Goal: Task Accomplishment & Management: Use online tool/utility

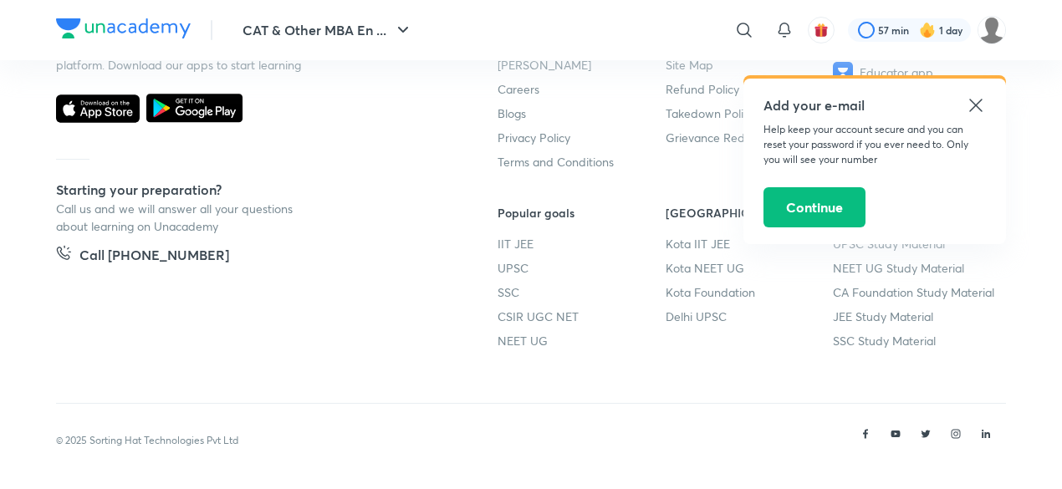
scroll to position [341, 0]
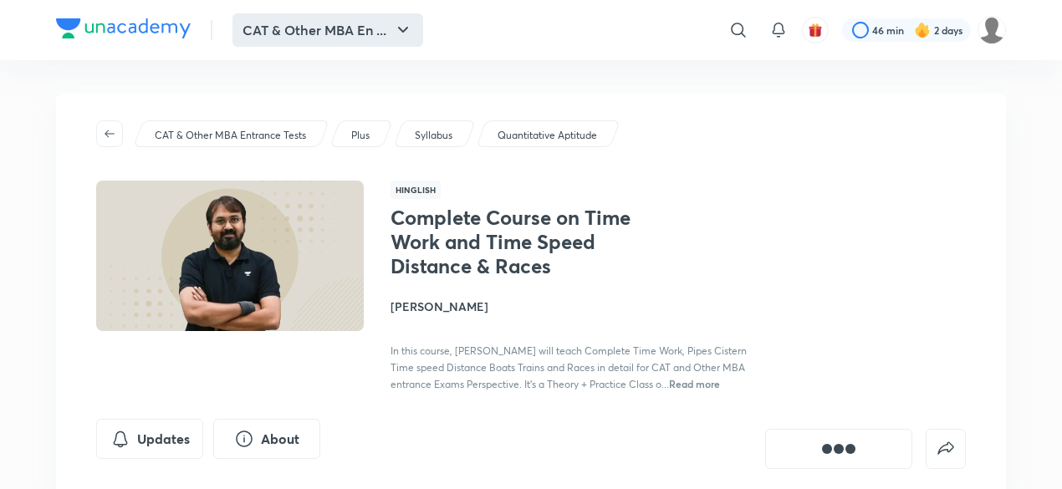
click at [394, 24] on button "CAT & Other MBA En ..." at bounding box center [327, 29] width 191 height 33
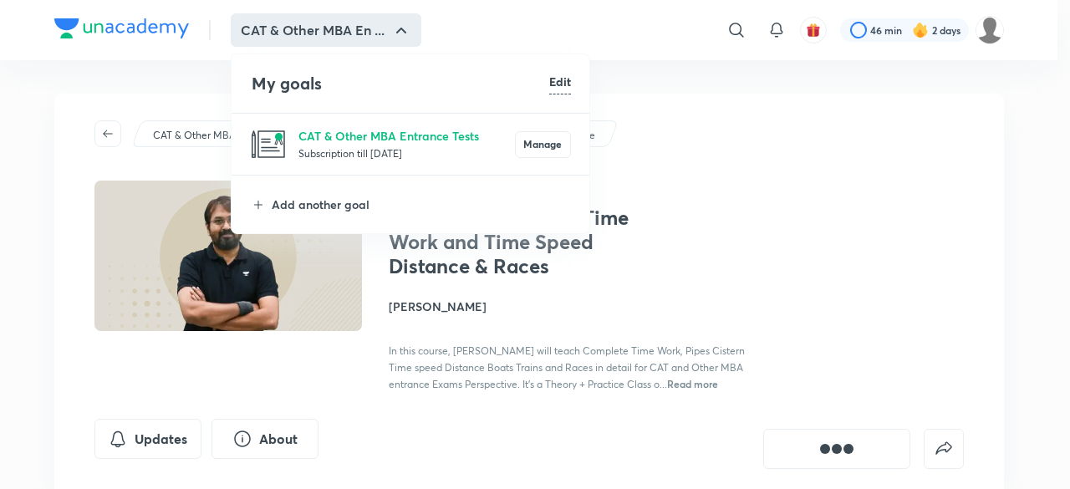
click at [818, 182] on div at bounding box center [535, 244] width 1070 height 489
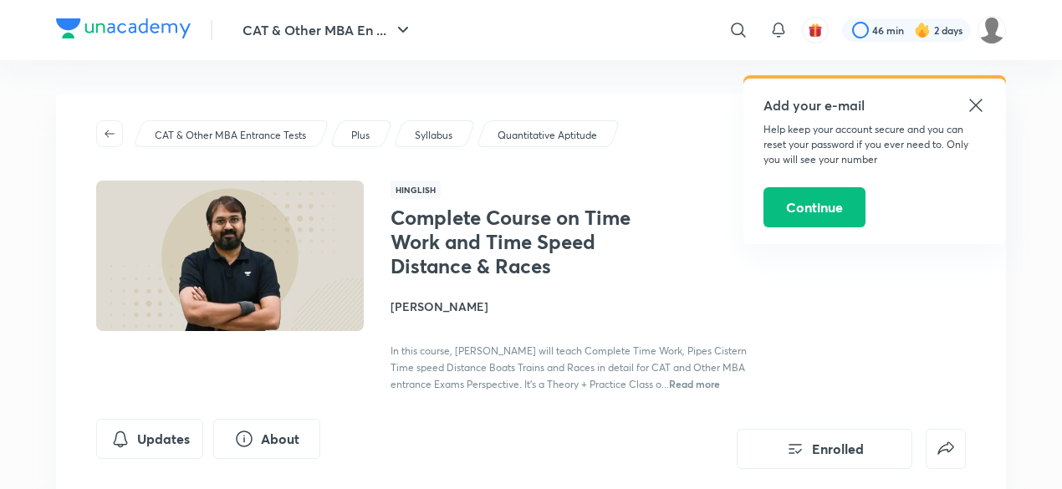
click at [972, 110] on icon at bounding box center [976, 105] width 20 height 20
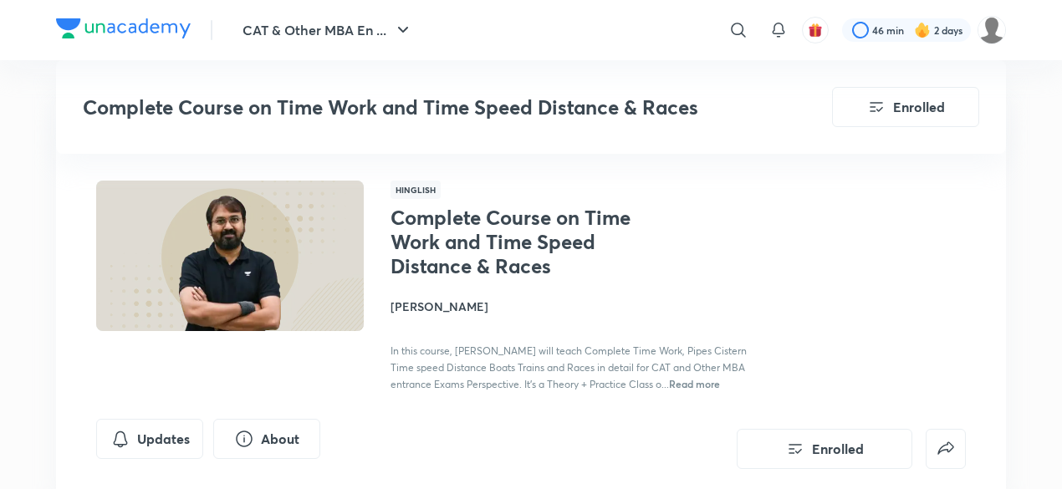
scroll to position [851, 0]
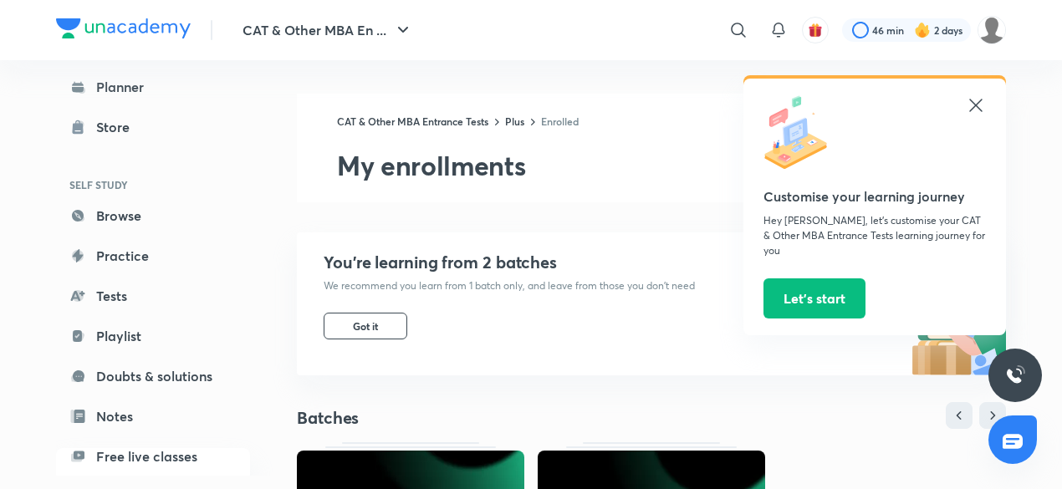
scroll to position [40, 0]
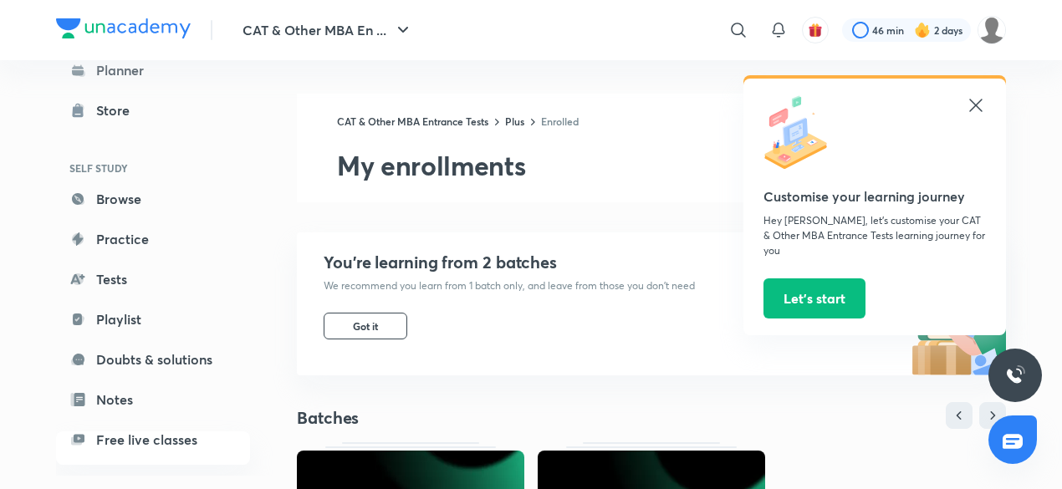
click at [978, 101] on icon at bounding box center [976, 105] width 20 height 20
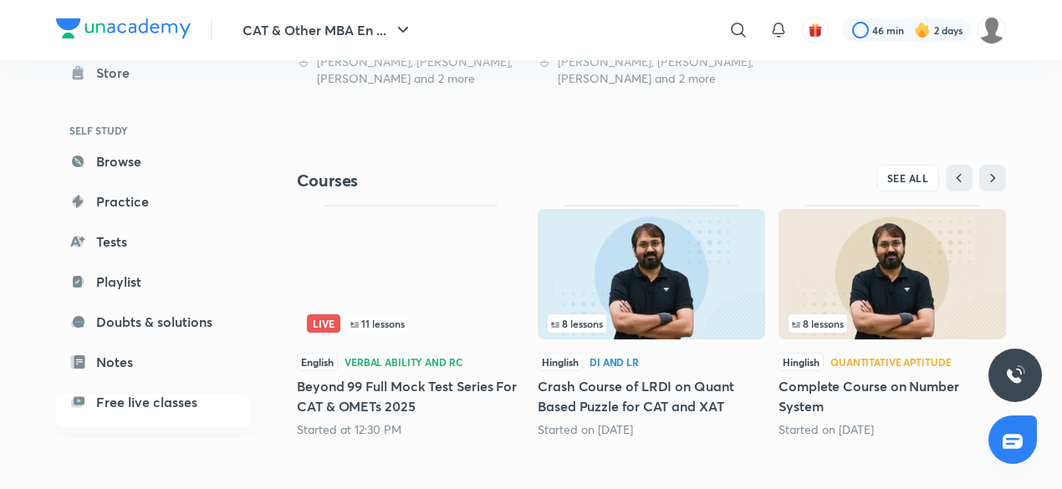
scroll to position [641, 0]
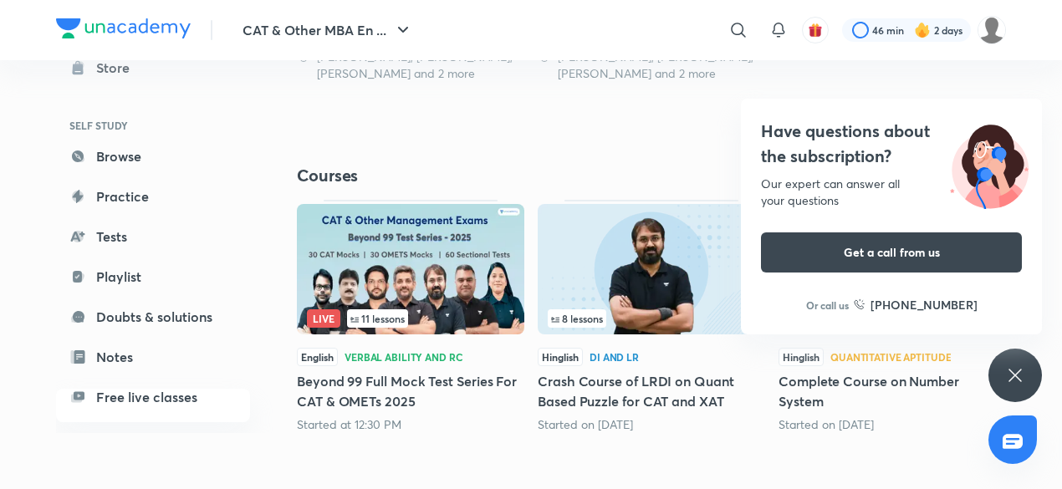
click at [1011, 368] on icon at bounding box center [1015, 375] width 20 height 20
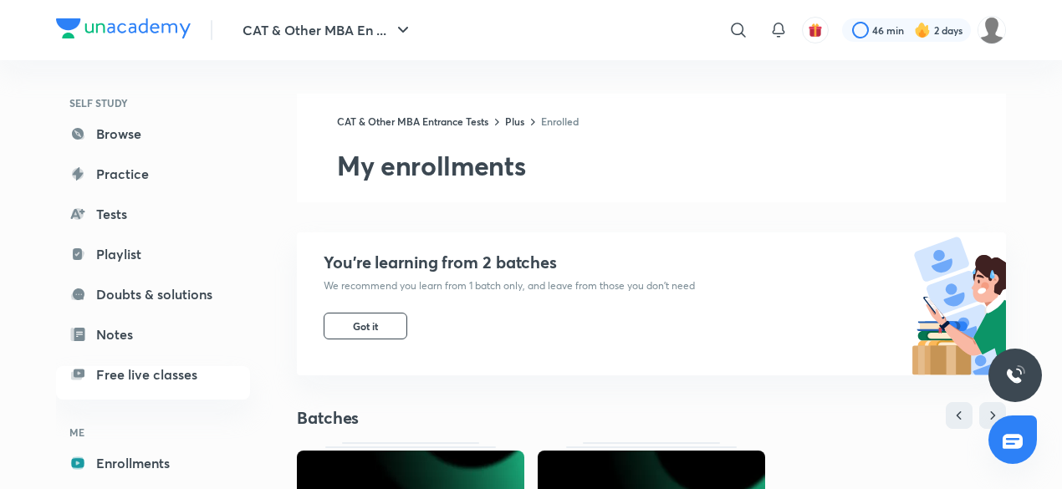
scroll to position [125, 0]
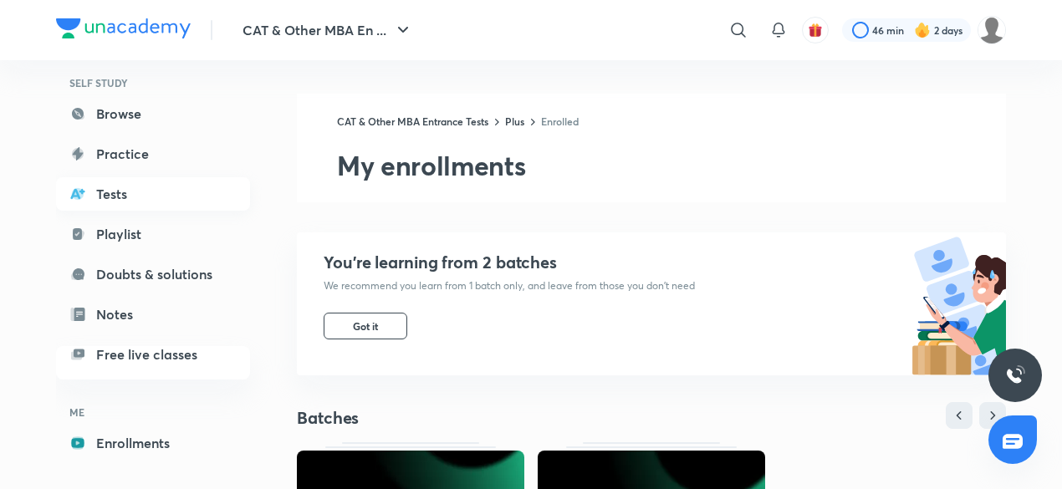
click at [177, 192] on link "Tests" at bounding box center [153, 193] width 194 height 33
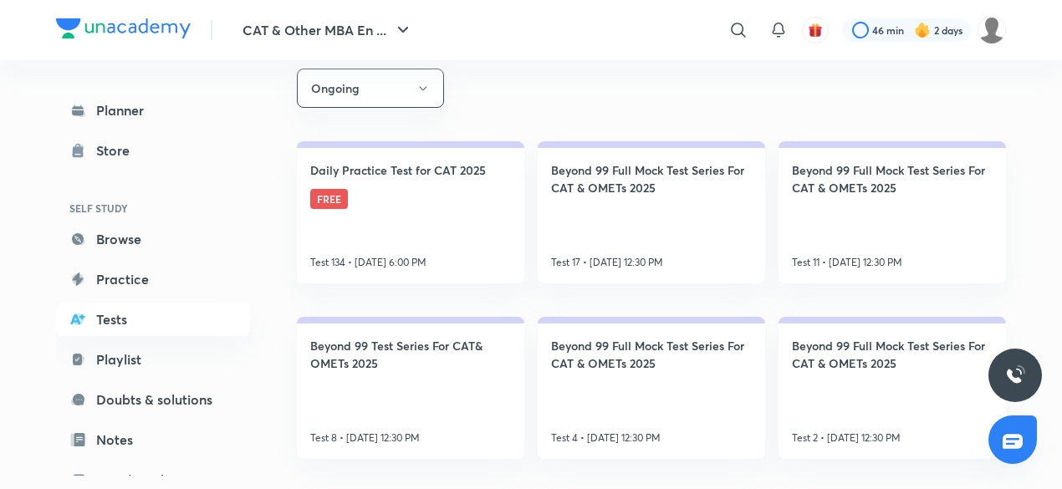
scroll to position [326, 0]
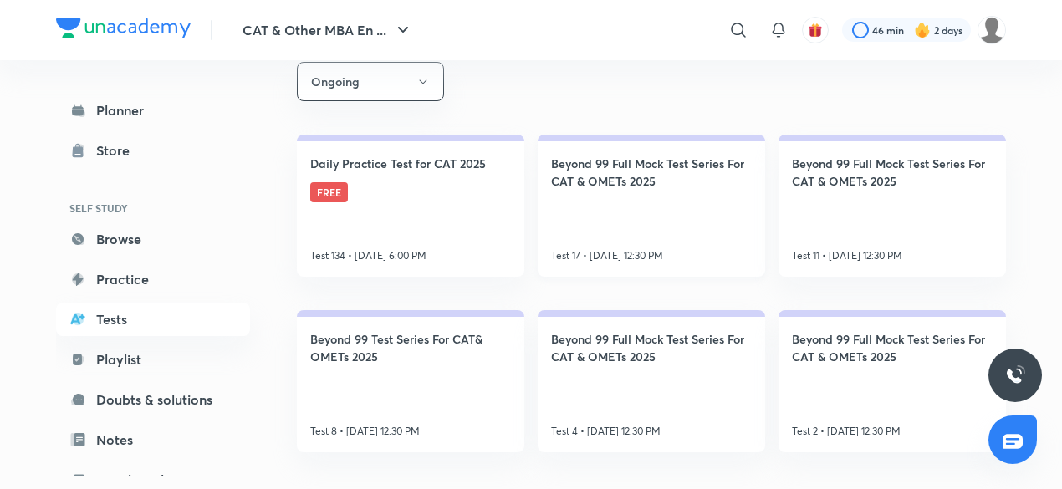
click at [656, 205] on link "Beyond 99 Full Mock Test Series For CAT & OMETs 2025 Test 17 • [DATE] 12:30 PM" at bounding box center [651, 206] width 227 height 142
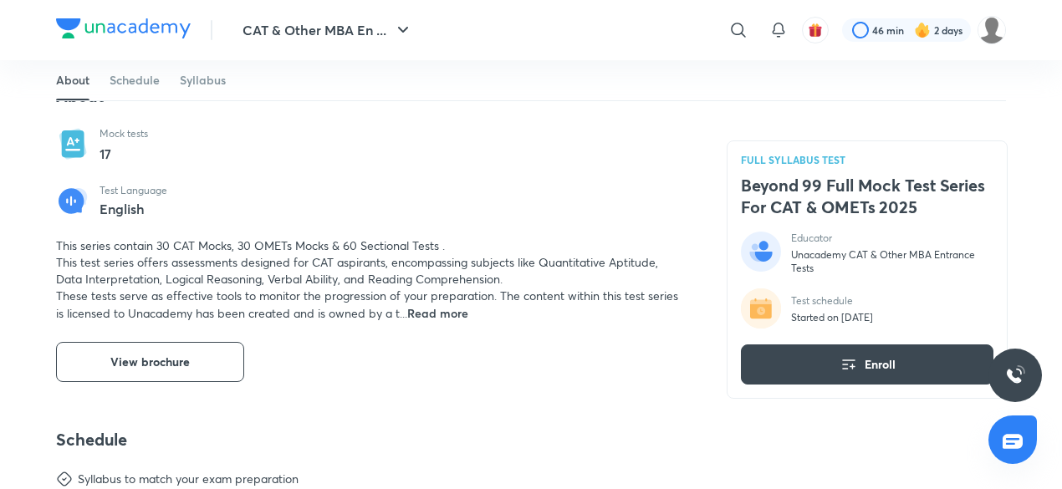
scroll to position [540, 0]
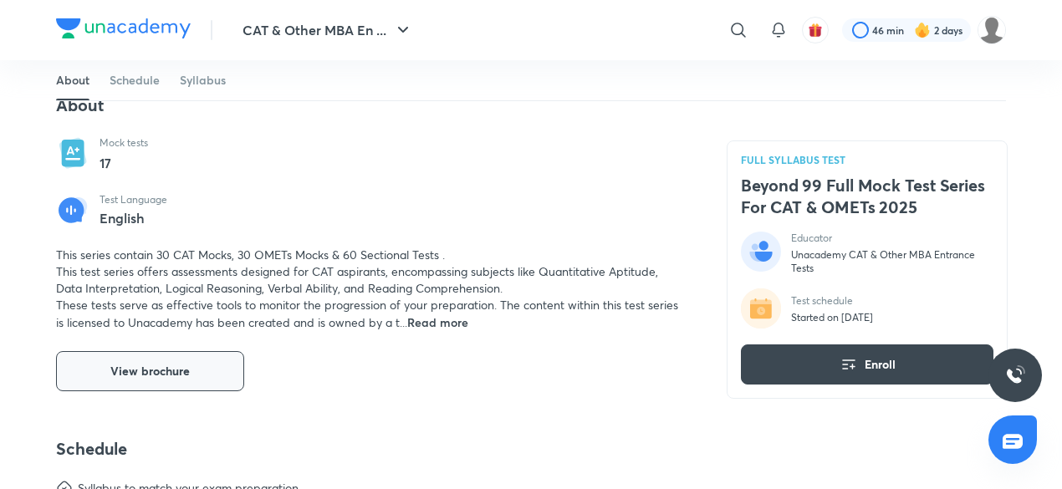
click at [166, 366] on span "View brochure" at bounding box center [149, 371] width 79 height 17
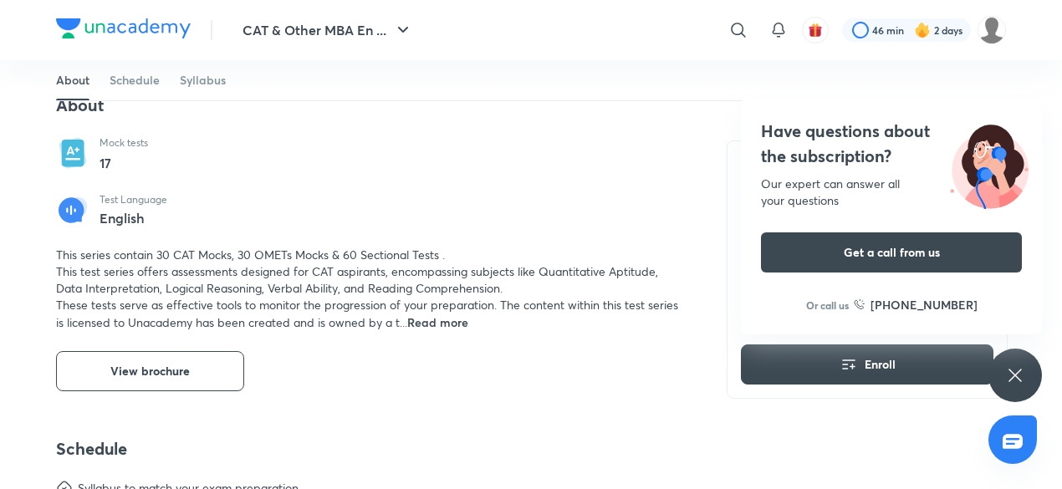
click at [1029, 380] on div "Have questions about the subscription? Our expert can answer all your questions…" at bounding box center [1015, 376] width 54 height 54
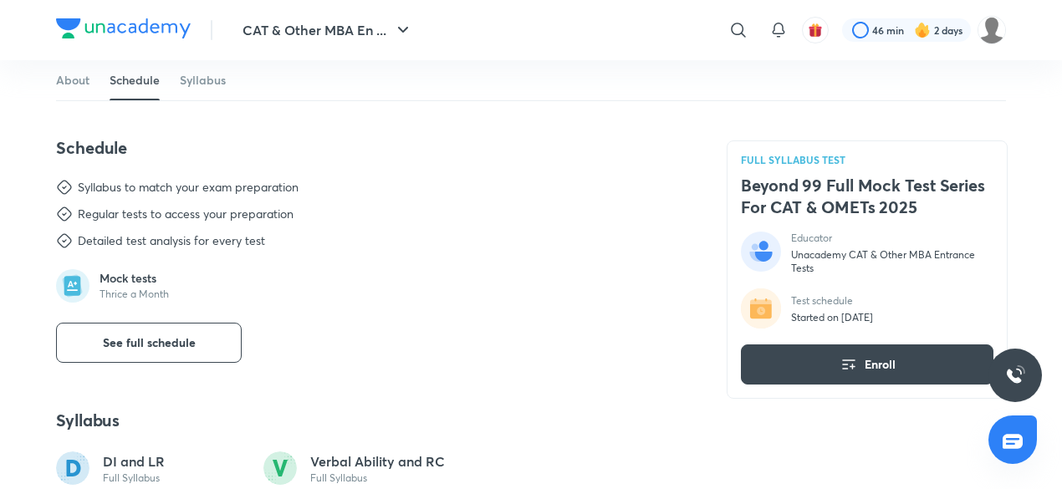
scroll to position [830, 0]
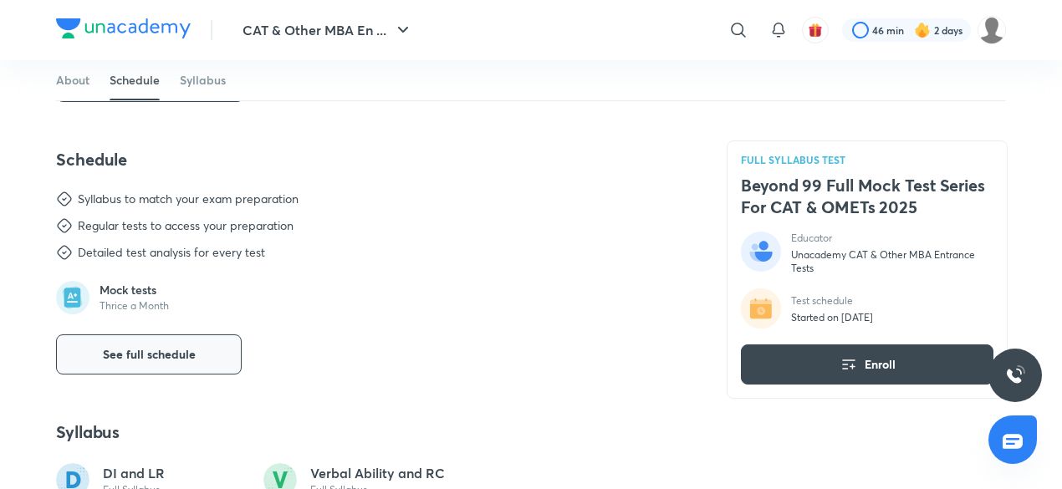
click at [191, 365] on button "See full schedule" at bounding box center [149, 354] width 186 height 40
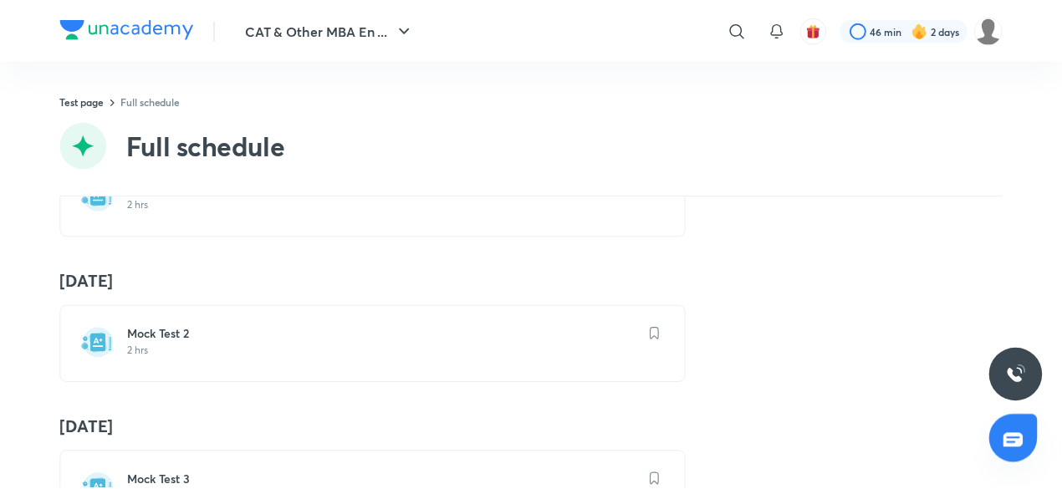
scroll to position [157, 0]
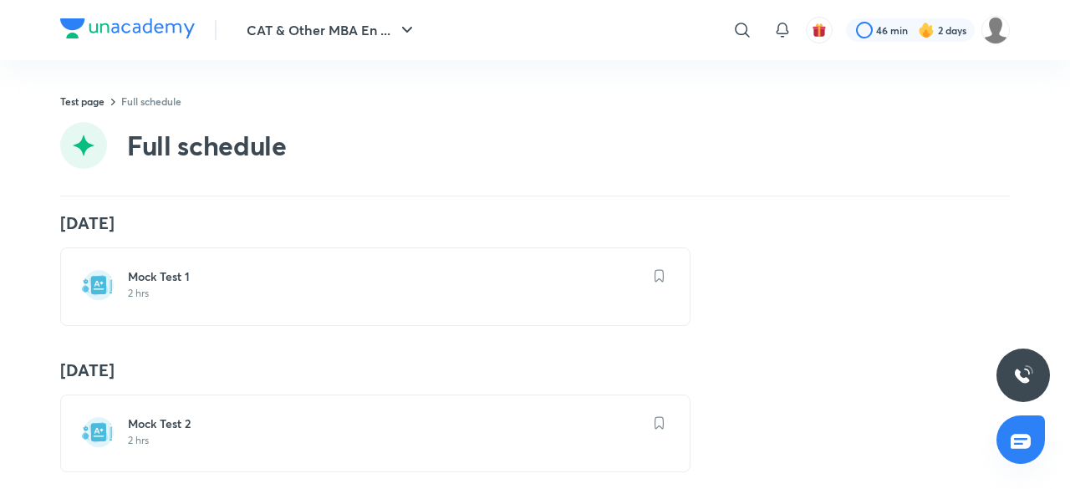
click at [278, 283] on h6 "Mock Test 1" at bounding box center [385, 276] width 515 height 17
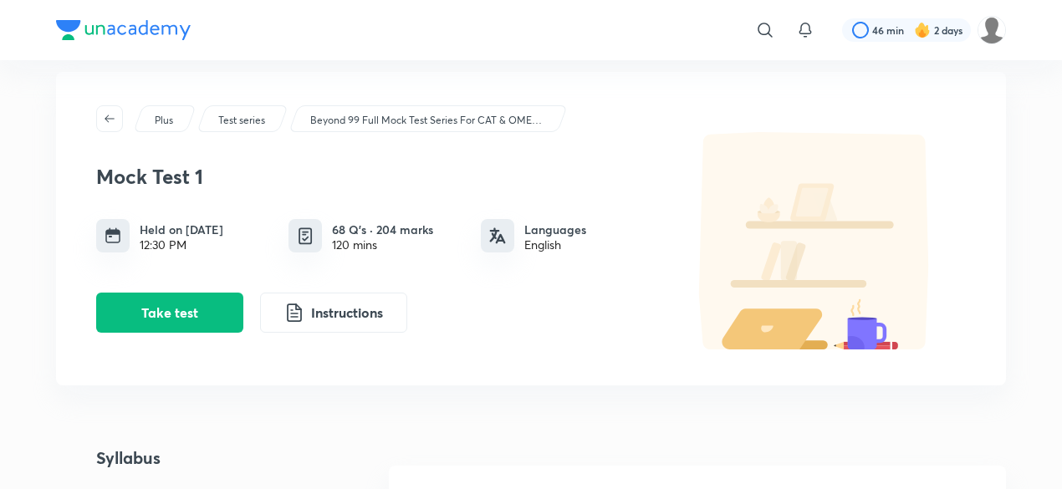
scroll to position [13, 0]
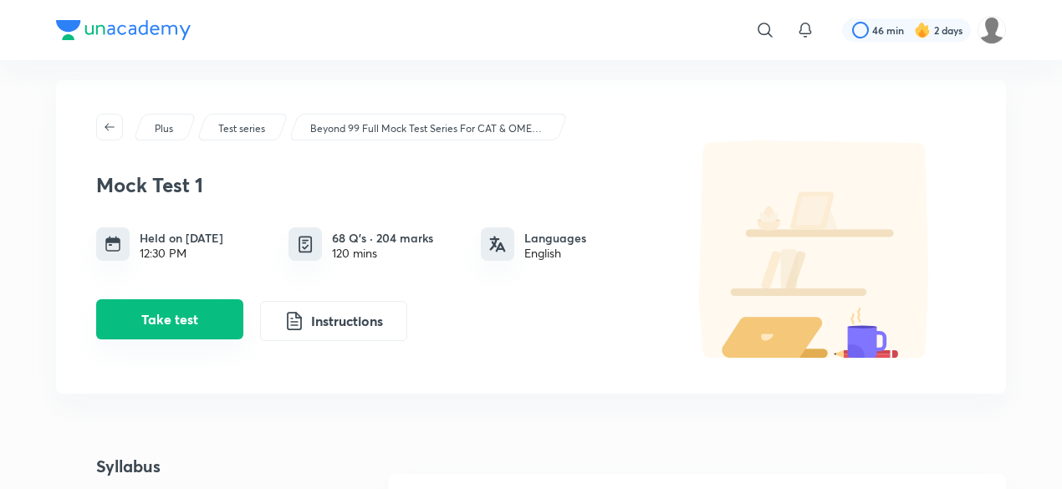
click at [171, 315] on button "Take test" at bounding box center [169, 319] width 147 height 40
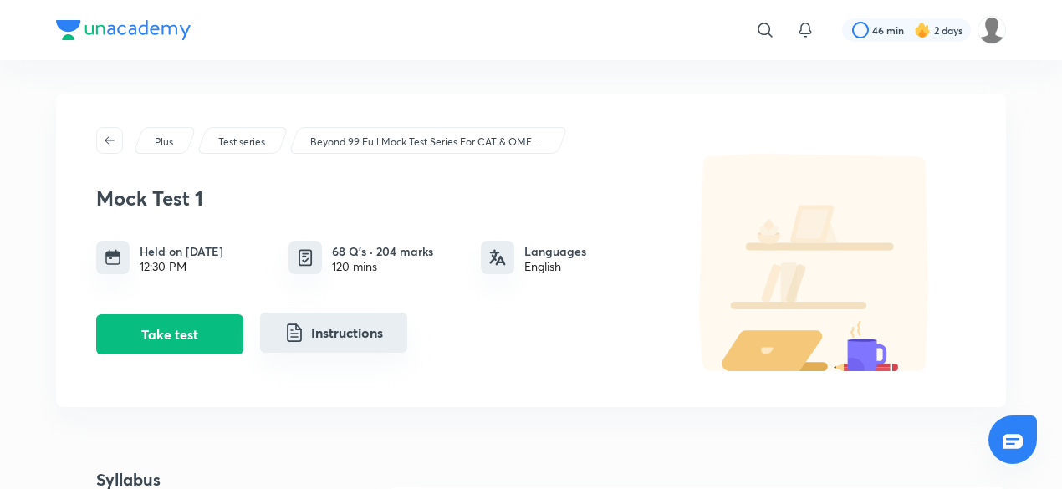
click at [348, 330] on button "Instructions" at bounding box center [333, 333] width 147 height 40
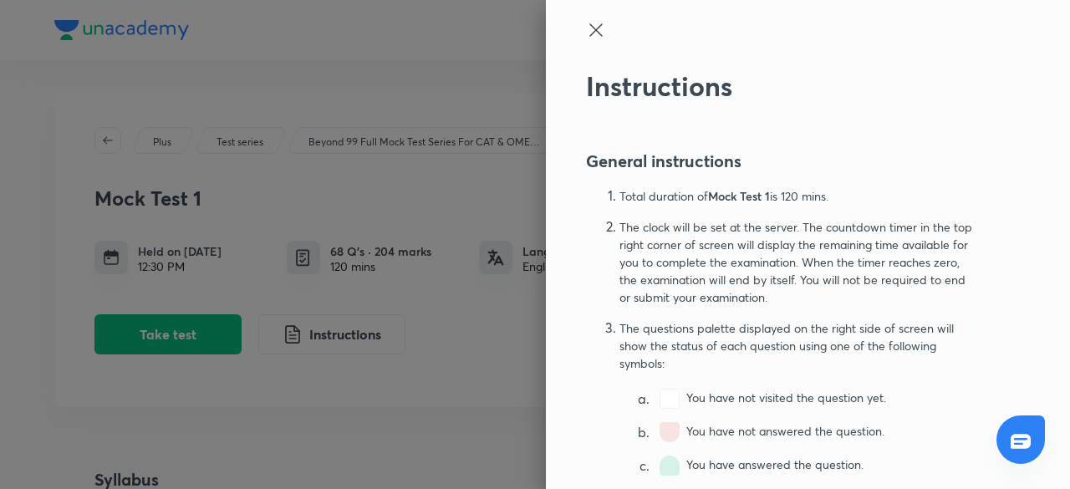
click at [586, 28] on icon at bounding box center [596, 30] width 20 height 20
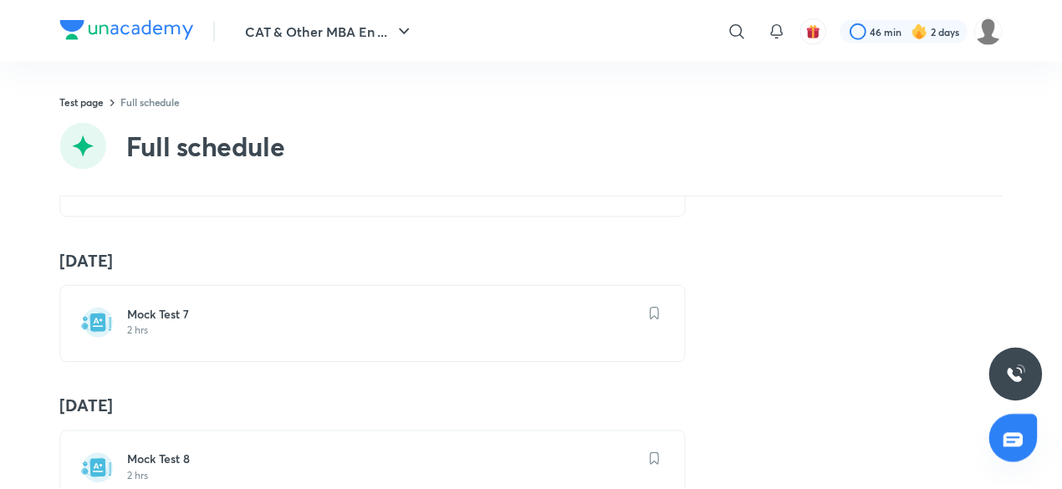
scroll to position [1007, 0]
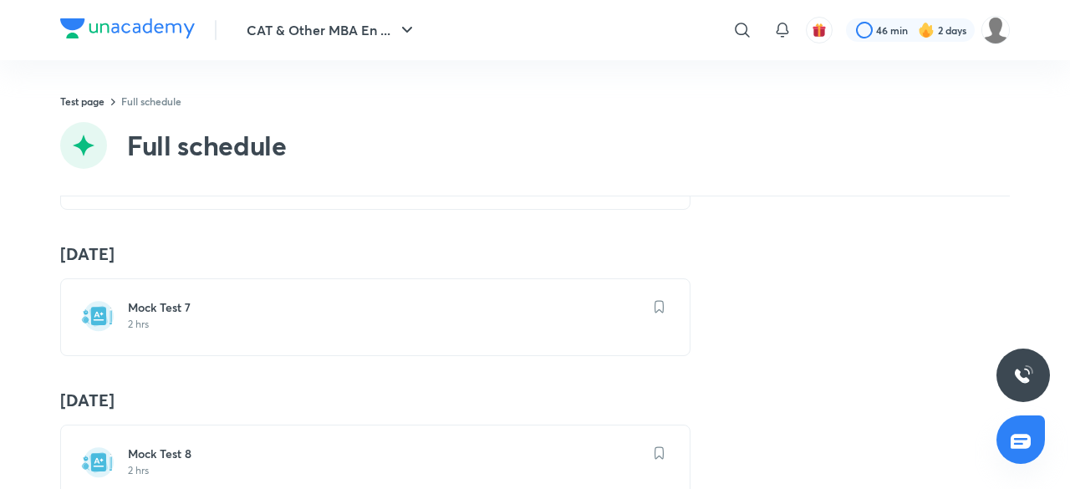
click at [369, 307] on h6 "Mock Test 7" at bounding box center [385, 307] width 515 height 17
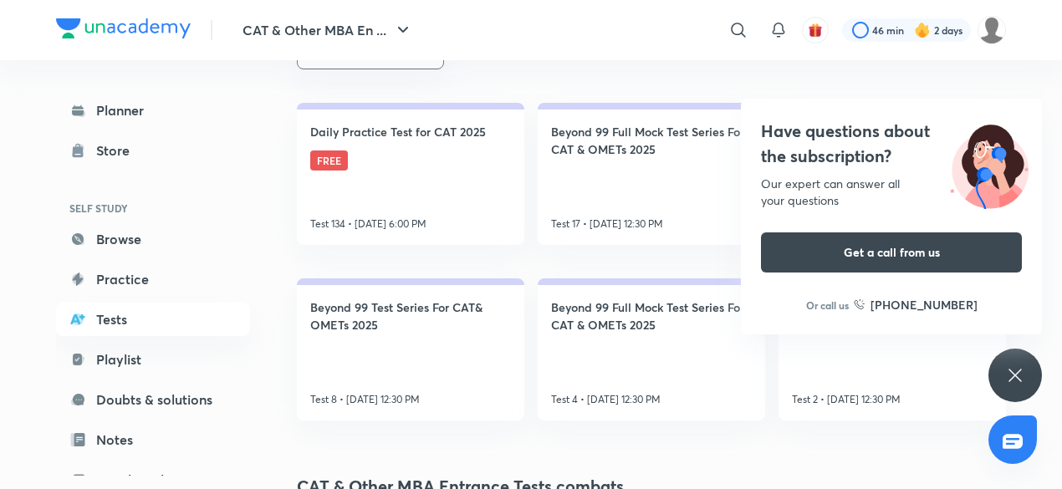
scroll to position [339, 0]
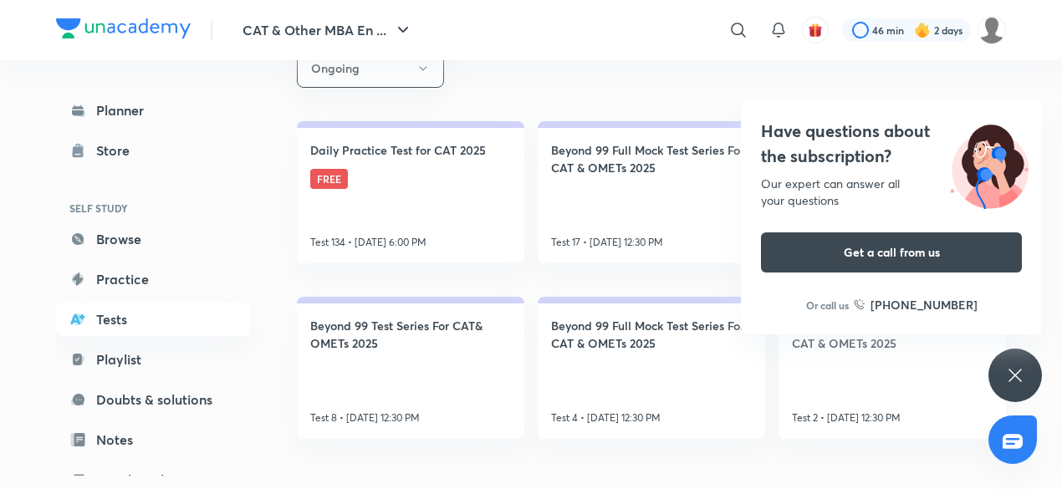
click at [1004, 376] on div "Have questions about the subscription? Our expert can answer all your questions…" at bounding box center [1015, 376] width 54 height 54
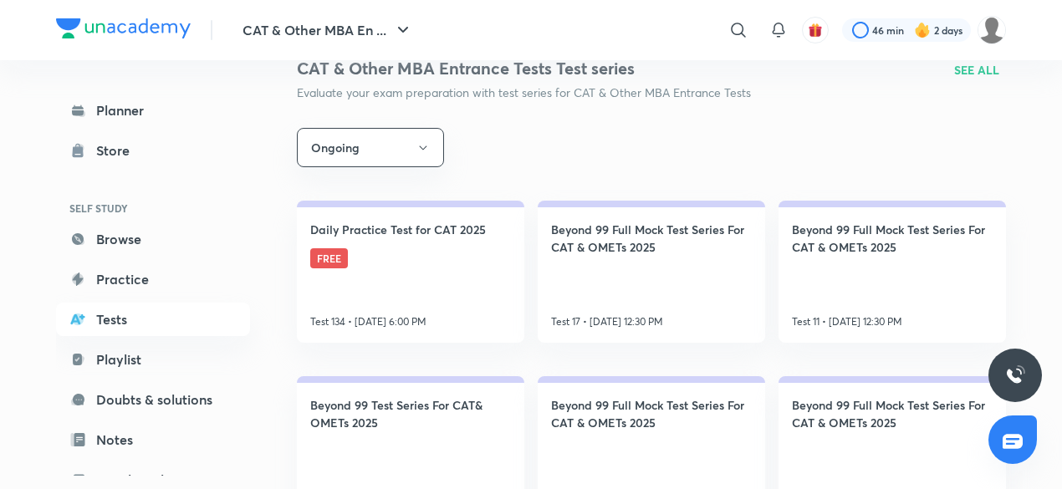
scroll to position [166, 0]
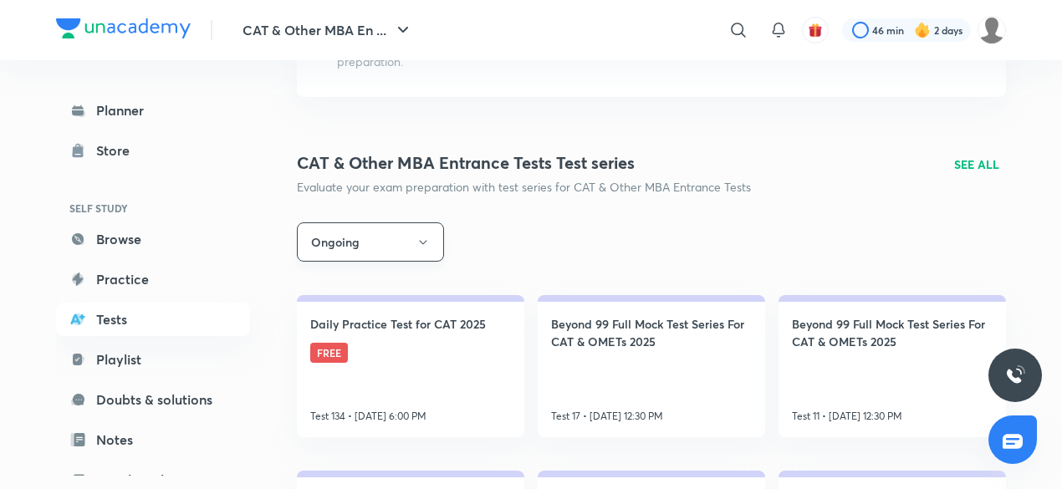
click at [435, 247] on button "Ongoing" at bounding box center [370, 241] width 147 height 39
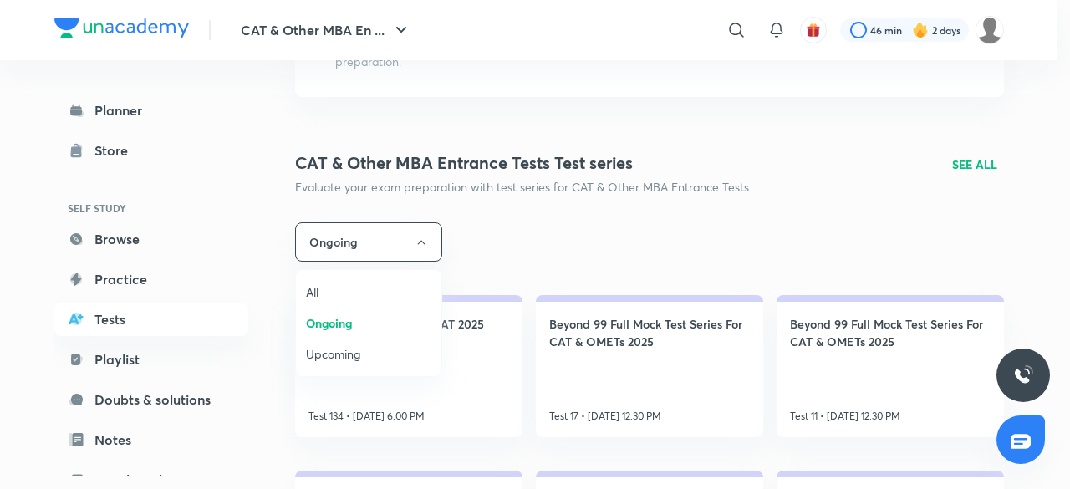
click at [545, 266] on div at bounding box center [535, 244] width 1070 height 489
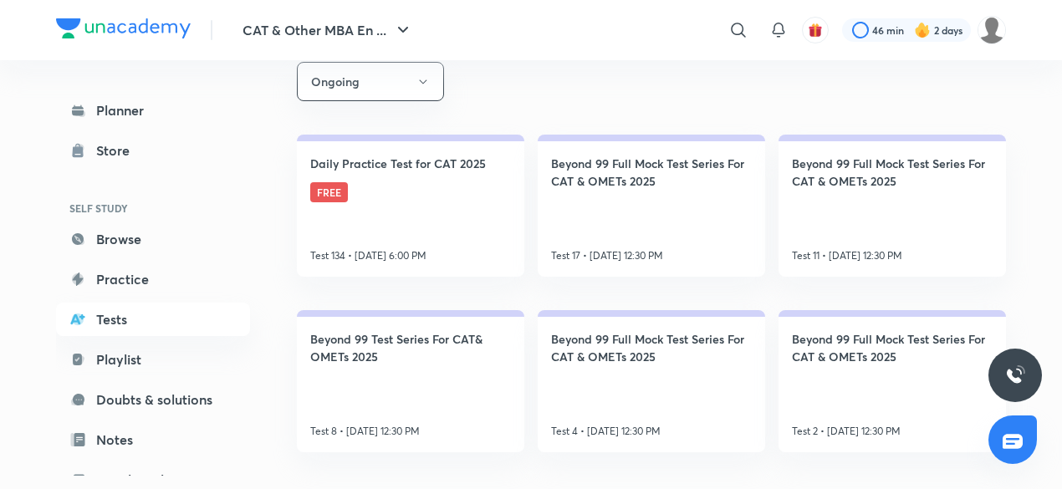
scroll to position [342, 0]
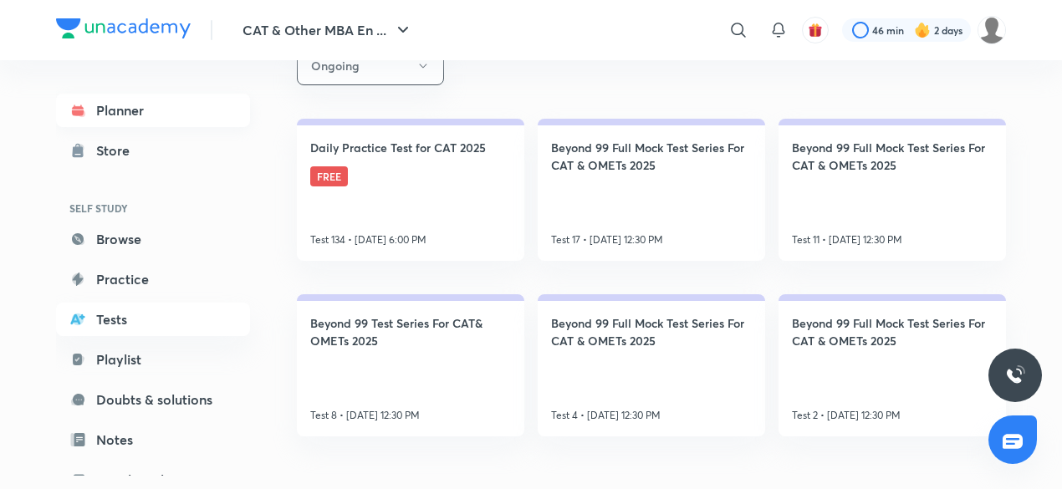
click at [166, 104] on link "Planner" at bounding box center [153, 110] width 194 height 33
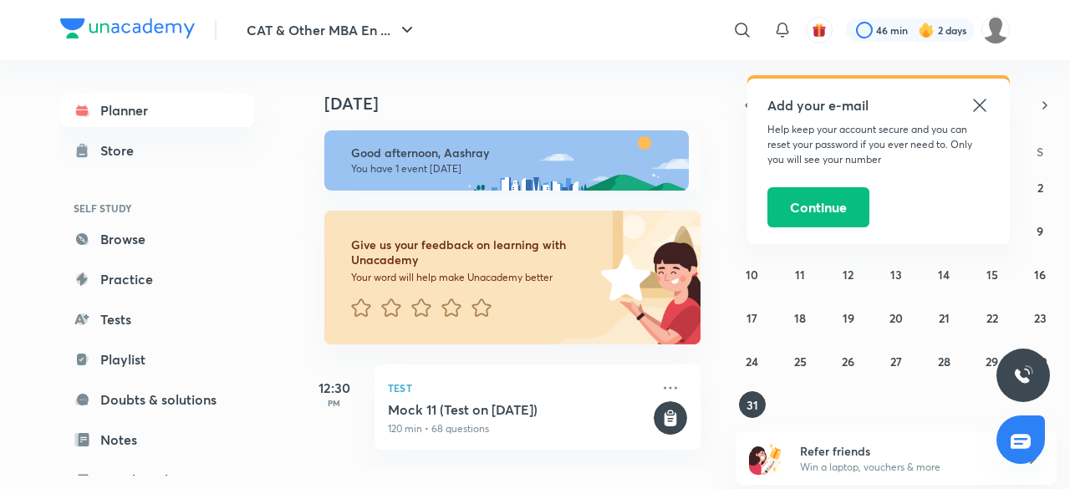
click at [980, 103] on icon at bounding box center [980, 105] width 20 height 20
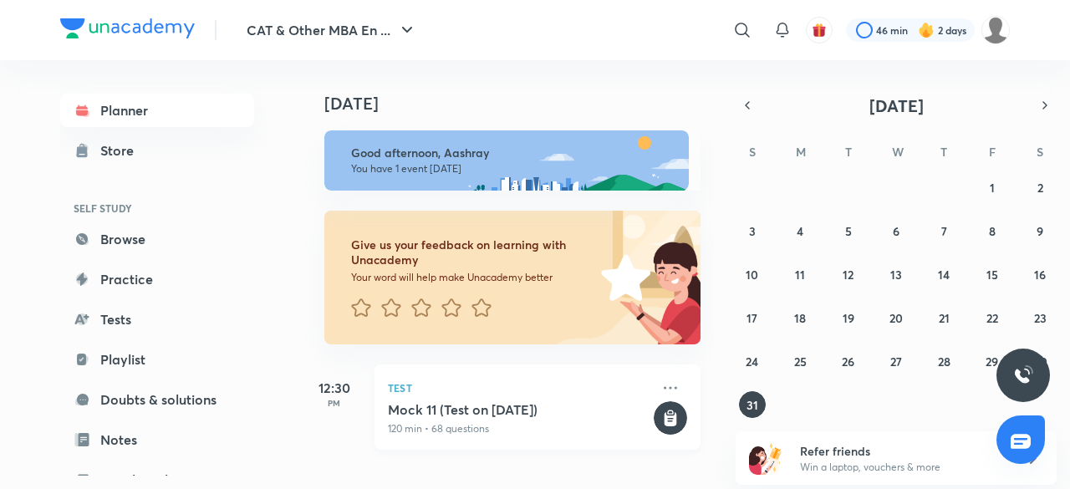
click at [535, 417] on h5 "Mock 11 (Test on [DATE])" at bounding box center [519, 409] width 263 height 17
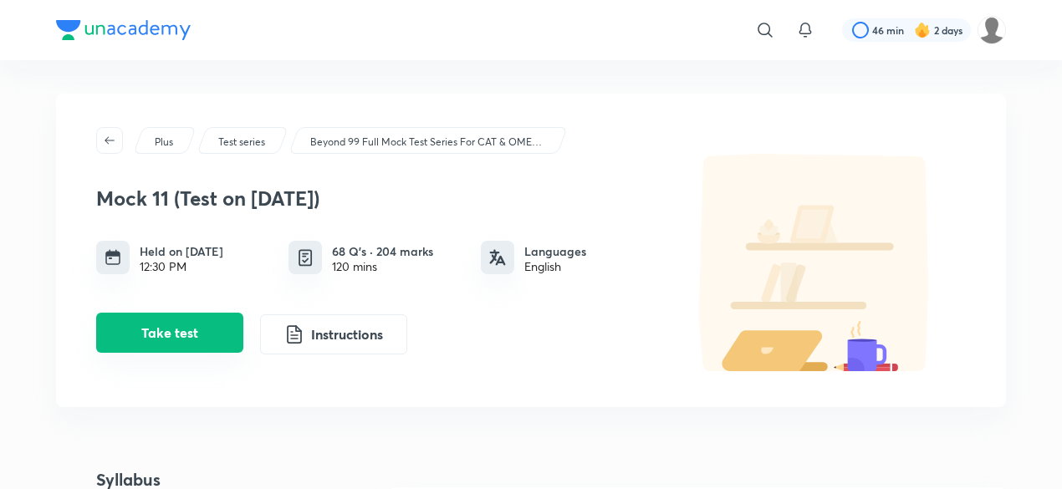
click at [182, 328] on button "Take test" at bounding box center [169, 333] width 147 height 40
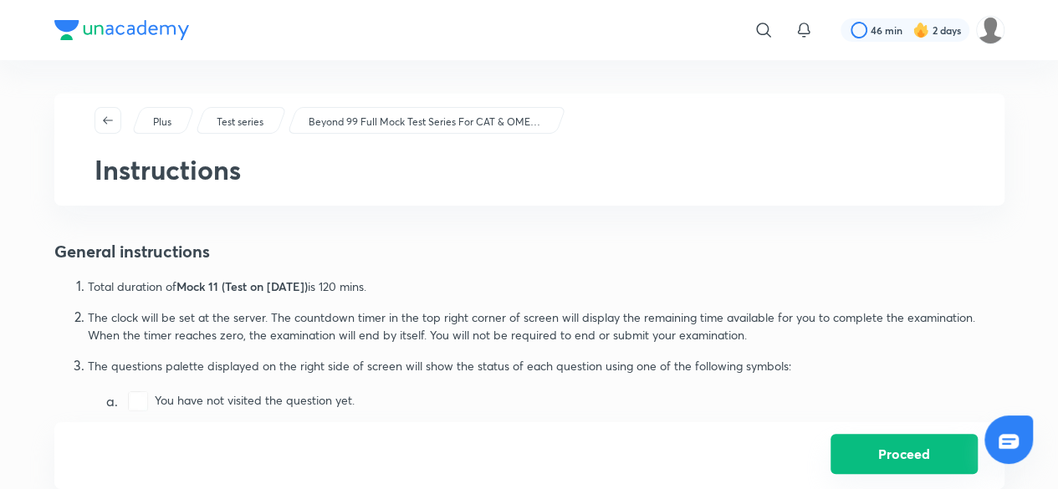
click at [888, 472] on button "Proceed" at bounding box center [903, 454] width 147 height 40
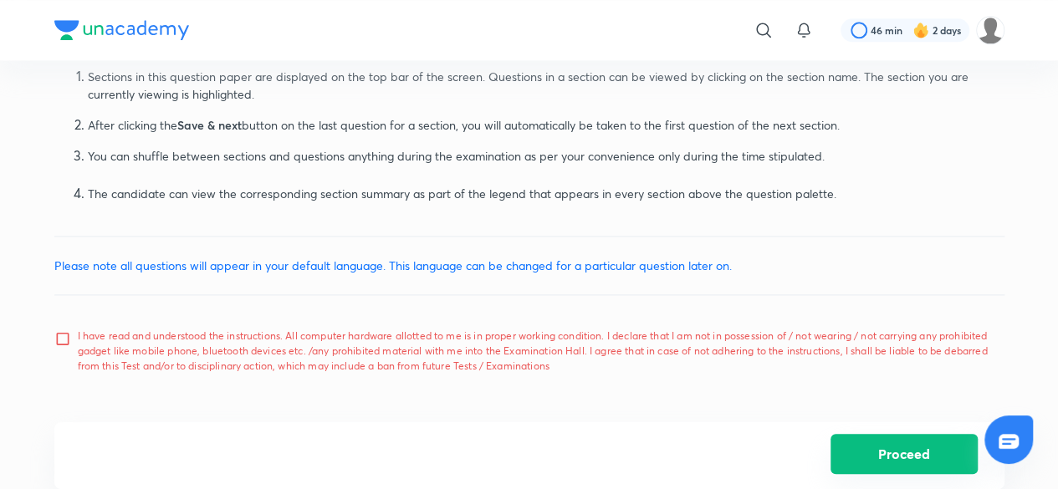
scroll to position [1123, 0]
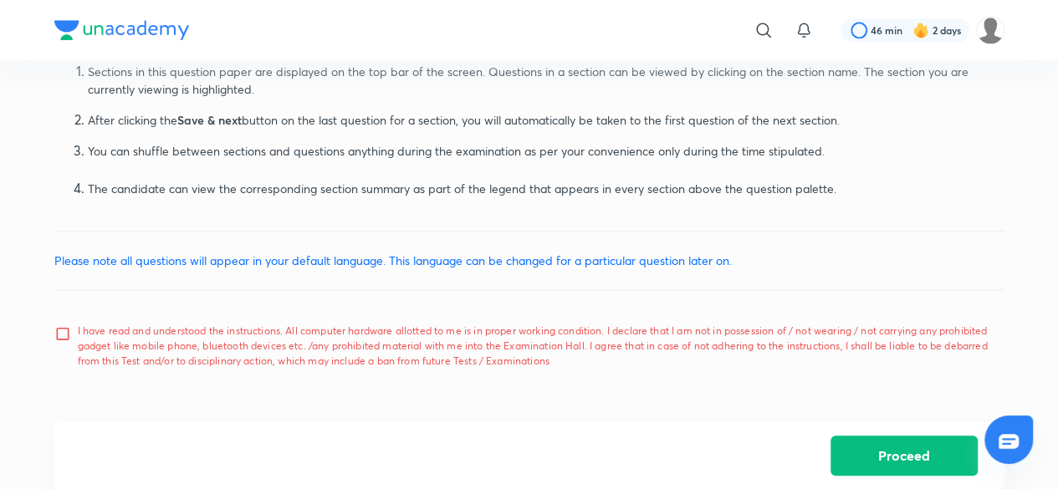
click at [65, 333] on input "I have read and understood the instructions. All computer hardware allotted to …" at bounding box center [65, 346] width 23 height 42
checkbox input "true"
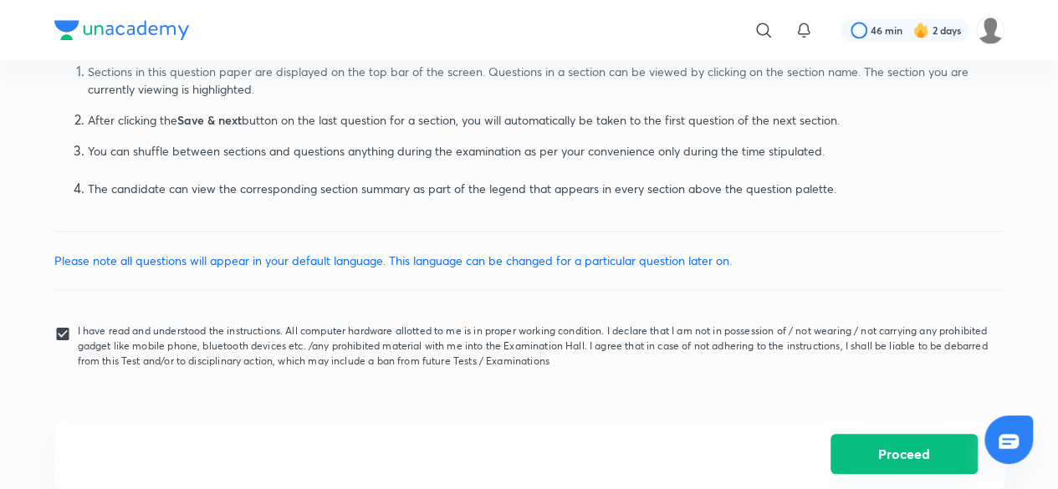
click at [882, 449] on button "Proceed" at bounding box center [903, 454] width 147 height 40
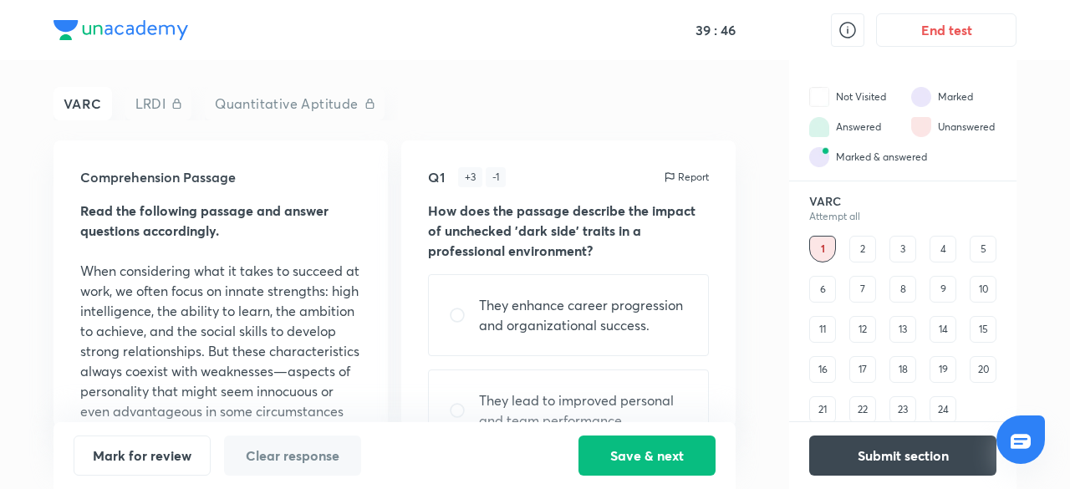
click at [896, 288] on div "8" at bounding box center [903, 289] width 27 height 27
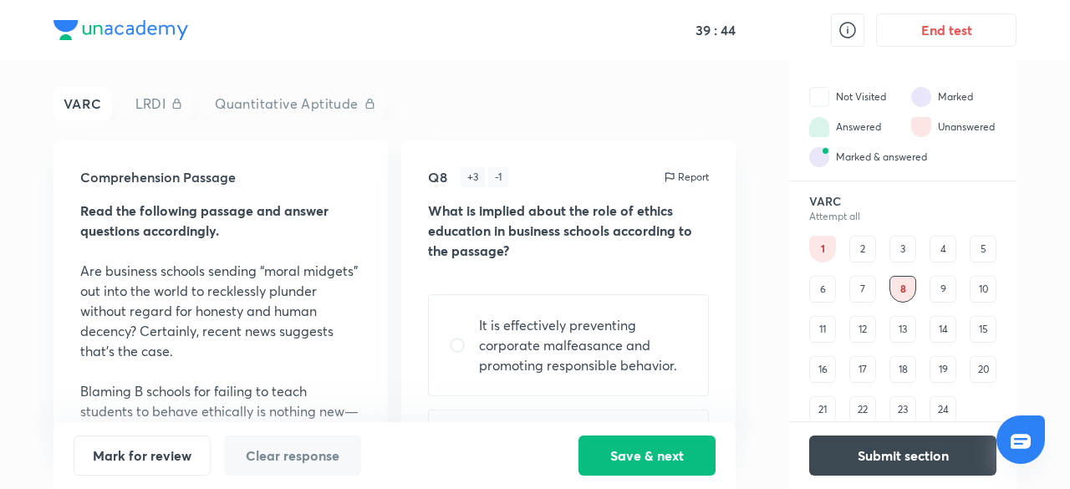
click at [1026, 146] on div "39 : 44 End test VARC LRDI Quantitative Aptitude Comprehension Passage Read the…" at bounding box center [535, 244] width 1070 height 489
click at [379, 153] on div "Comprehension Passage Read the following passage and answer questions according…" at bounding box center [221, 283] width 334 height 287
click at [150, 95] on div "LRDI" at bounding box center [158, 103] width 67 height 33
drag, startPoint x: 151, startPoint y: 105, endPoint x: 19, endPoint y: -17, distance: 178.7
click at [19, 0] on html "39 : 37 End test VARC LRDI Quantitative Aptitude Comprehension Passage Read the…" at bounding box center [535, 244] width 1070 height 489
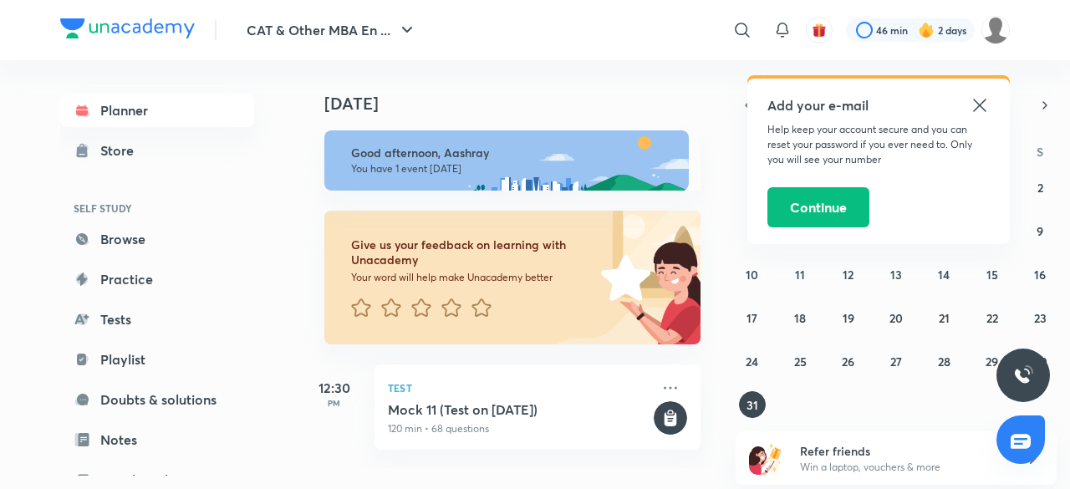
click at [985, 100] on icon at bounding box center [979, 105] width 13 height 13
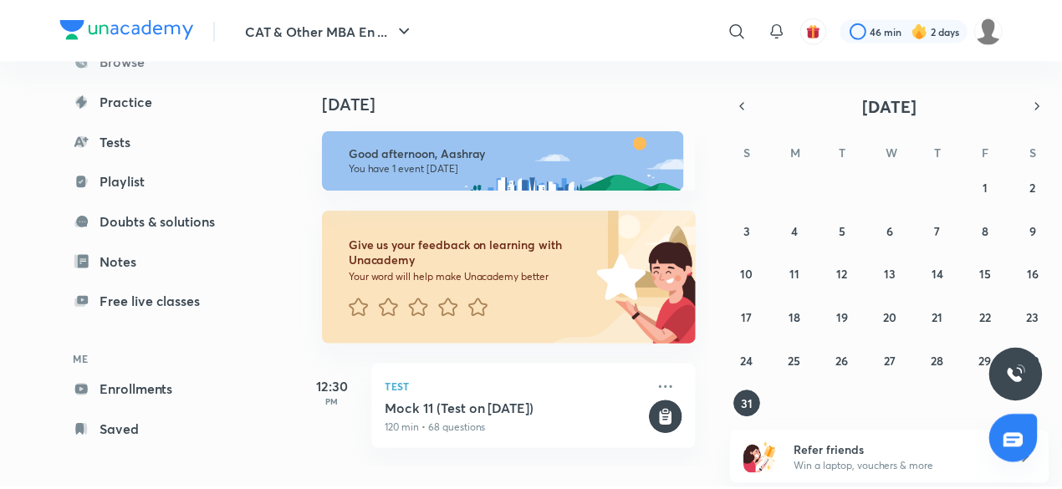
scroll to position [182, 0]
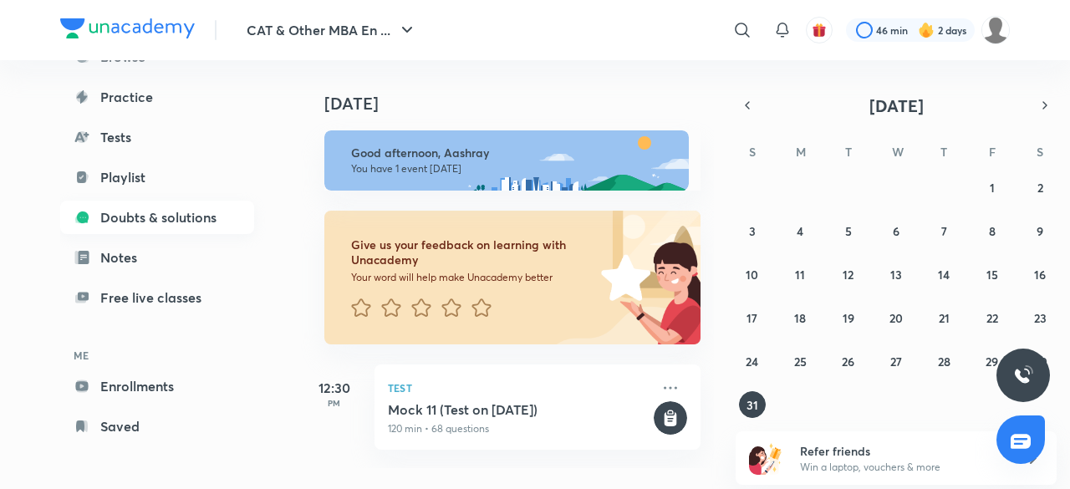
click at [199, 217] on link "Doubts & solutions" at bounding box center [157, 217] width 194 height 33
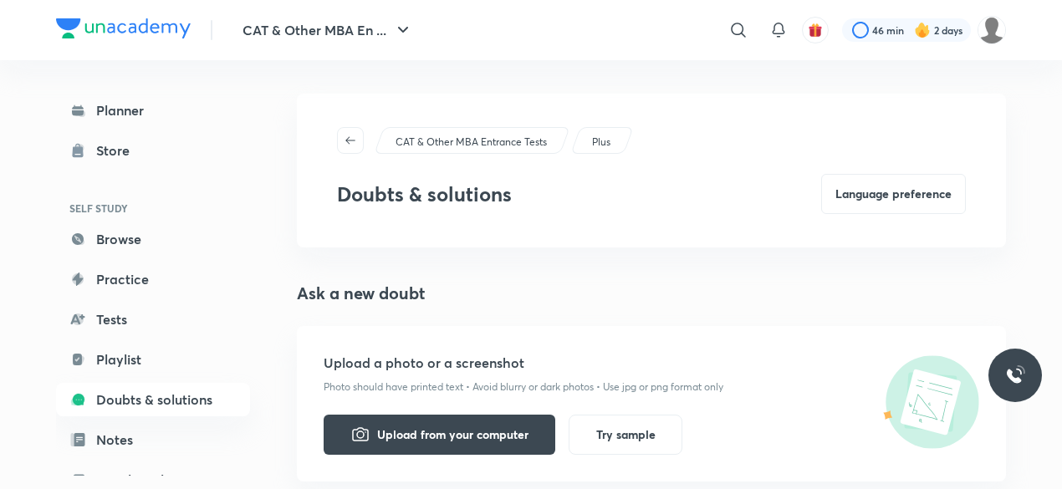
scroll to position [182, 0]
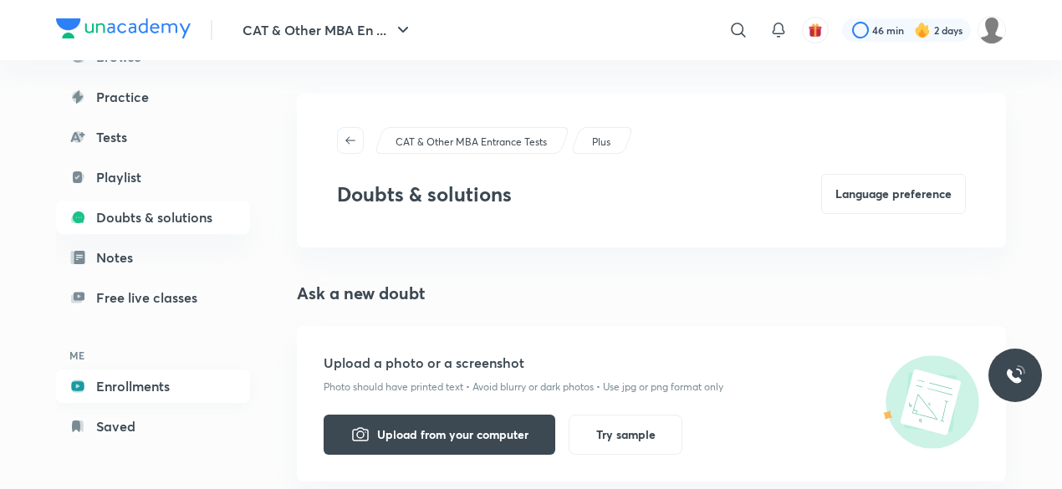
click at [142, 389] on link "Enrollments" at bounding box center [153, 386] width 194 height 33
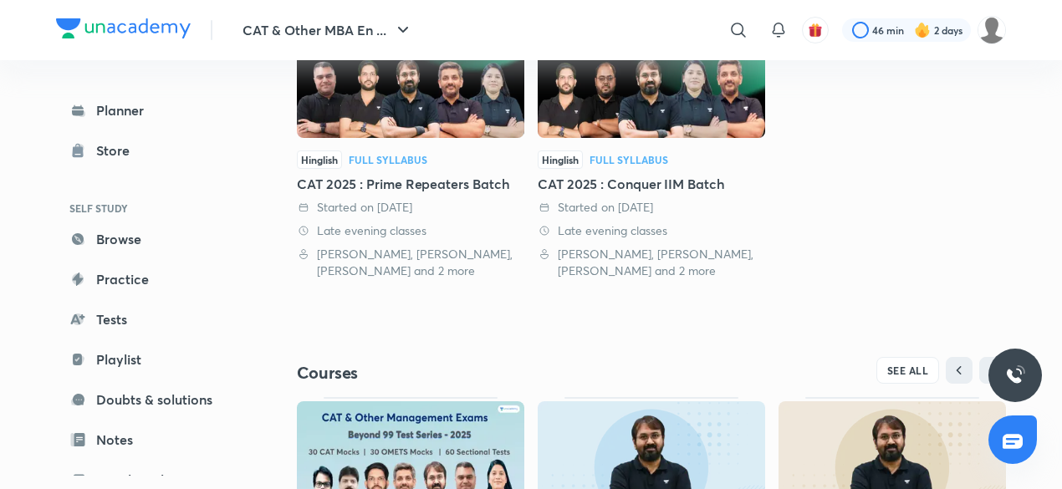
scroll to position [592, 0]
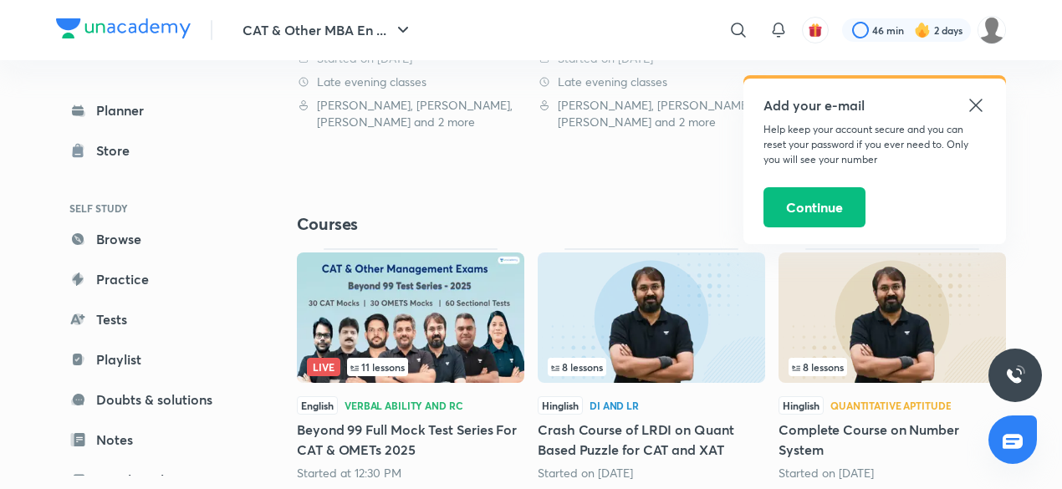
click at [979, 105] on icon at bounding box center [976, 105] width 20 height 20
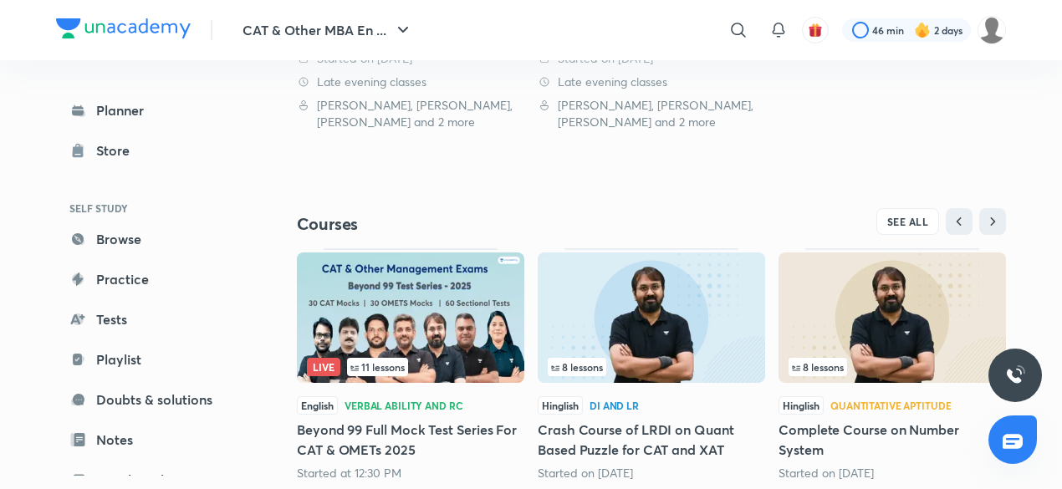
scroll to position [641, 0]
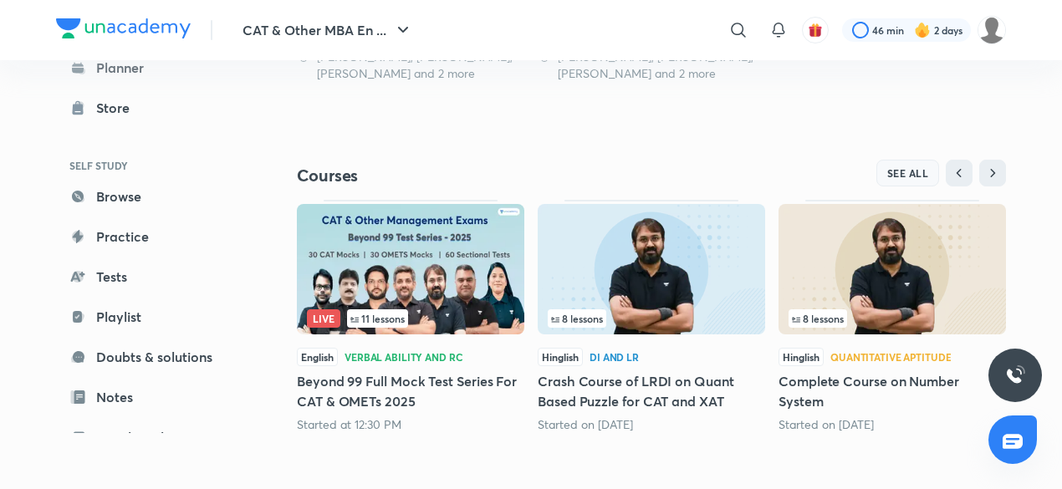
click at [915, 176] on span "SEE ALL" at bounding box center [908, 173] width 42 height 12
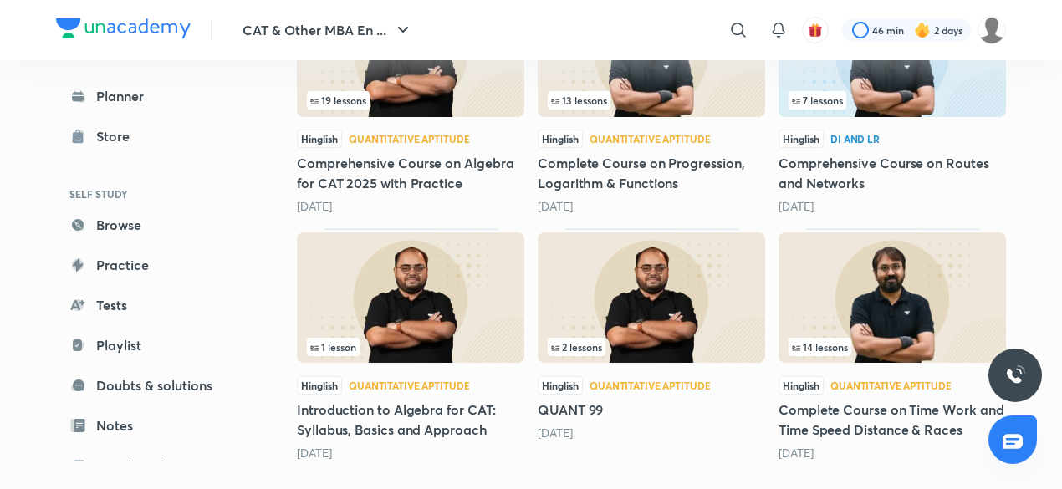
scroll to position [839, 0]
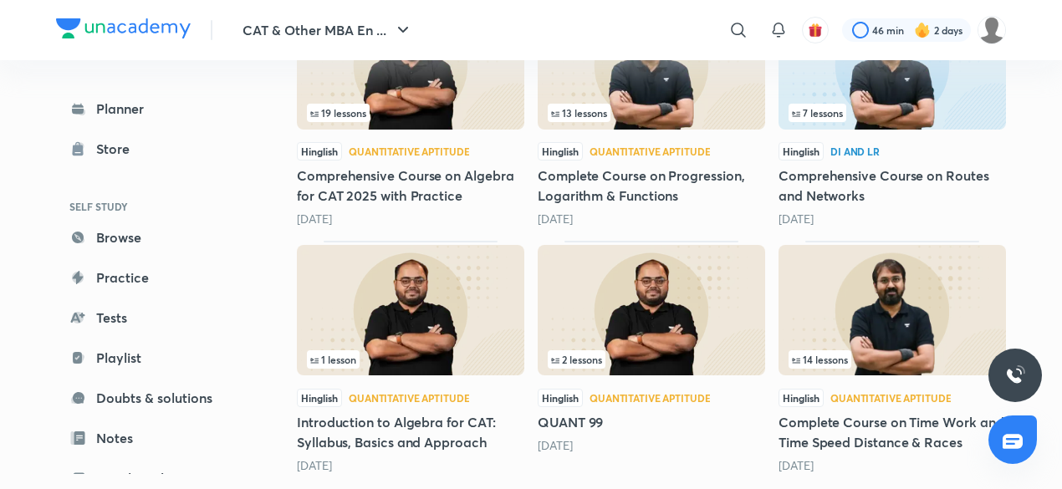
click at [899, 330] on img at bounding box center [892, 310] width 227 height 130
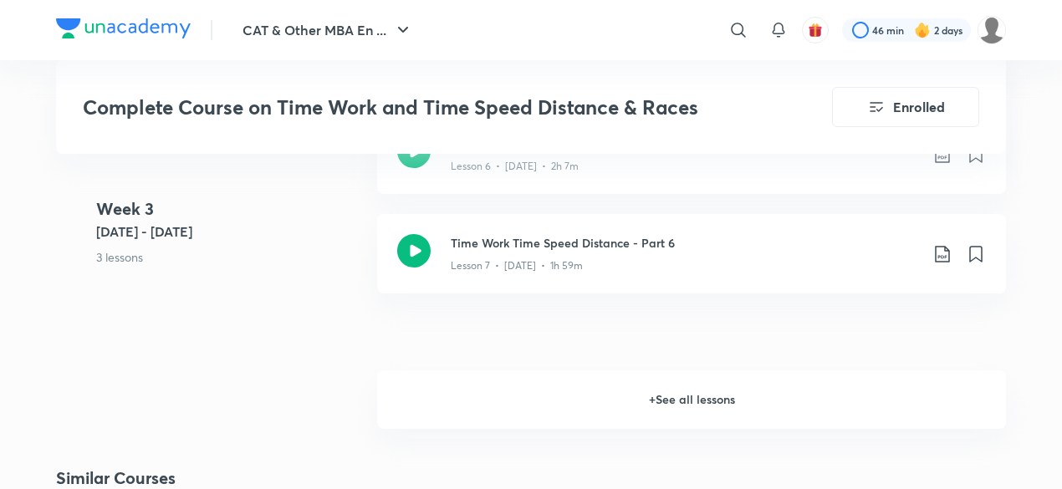
scroll to position [1745, 0]
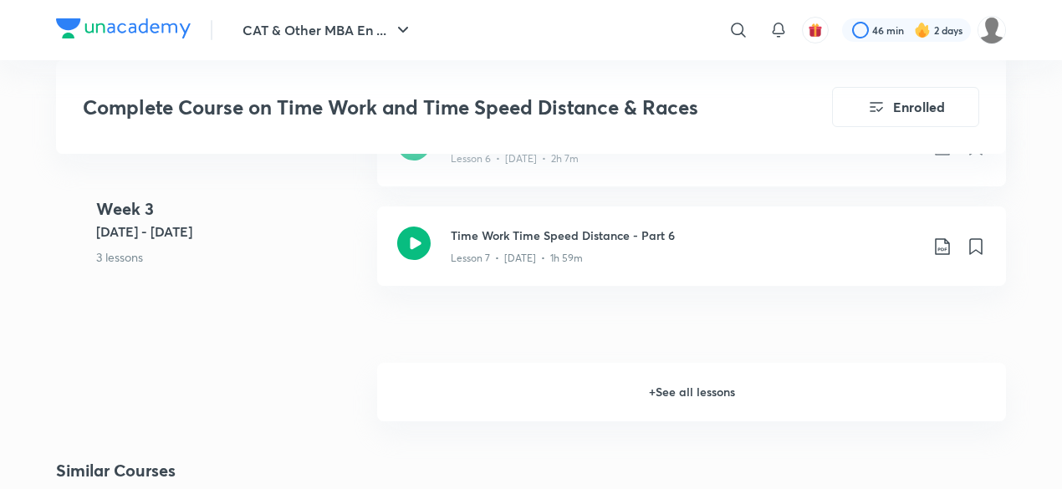
click at [689, 379] on h6 "+ See all lessons" at bounding box center [691, 392] width 629 height 59
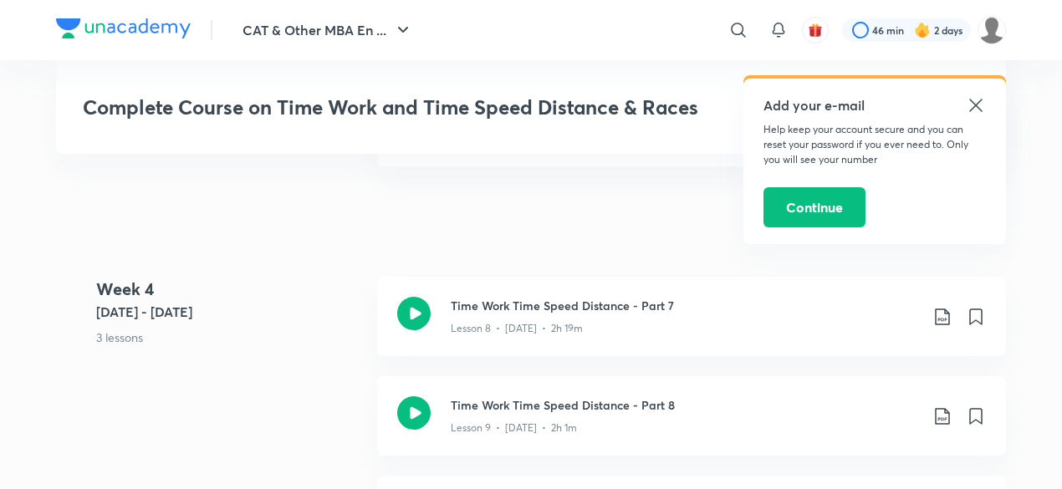
scroll to position [1855, 0]
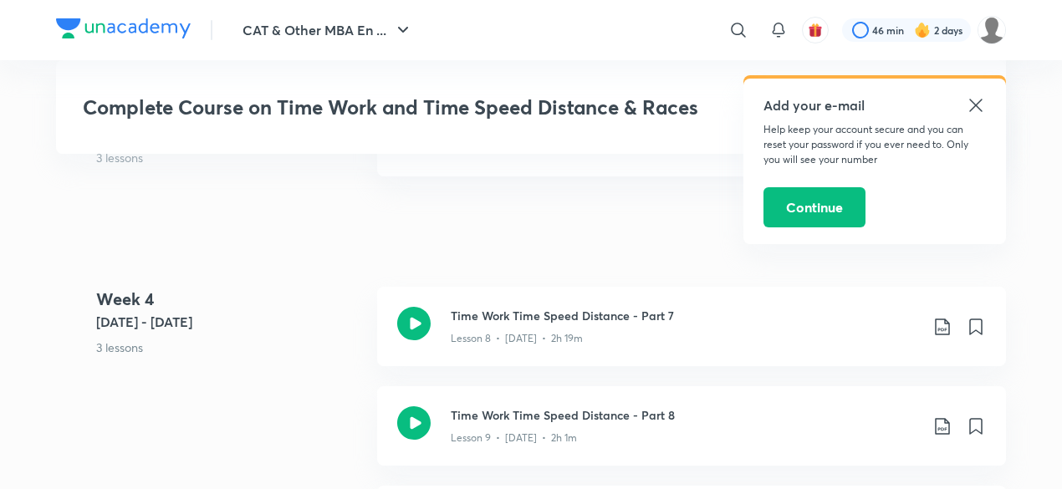
click at [977, 100] on icon at bounding box center [976, 105] width 20 height 20
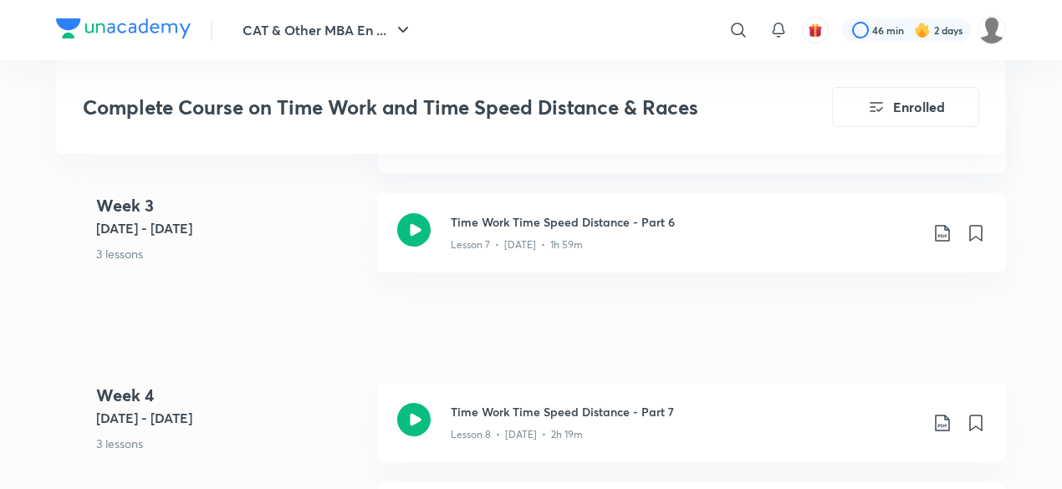
scroll to position [1741, 0]
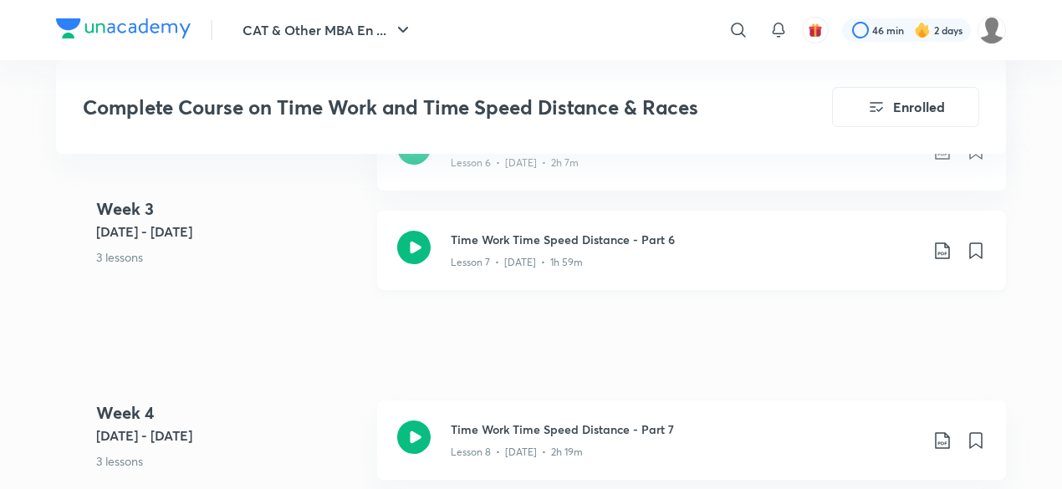
click at [414, 246] on icon at bounding box center [413, 247] width 33 height 33
